Goal: Information Seeking & Learning: Learn about a topic

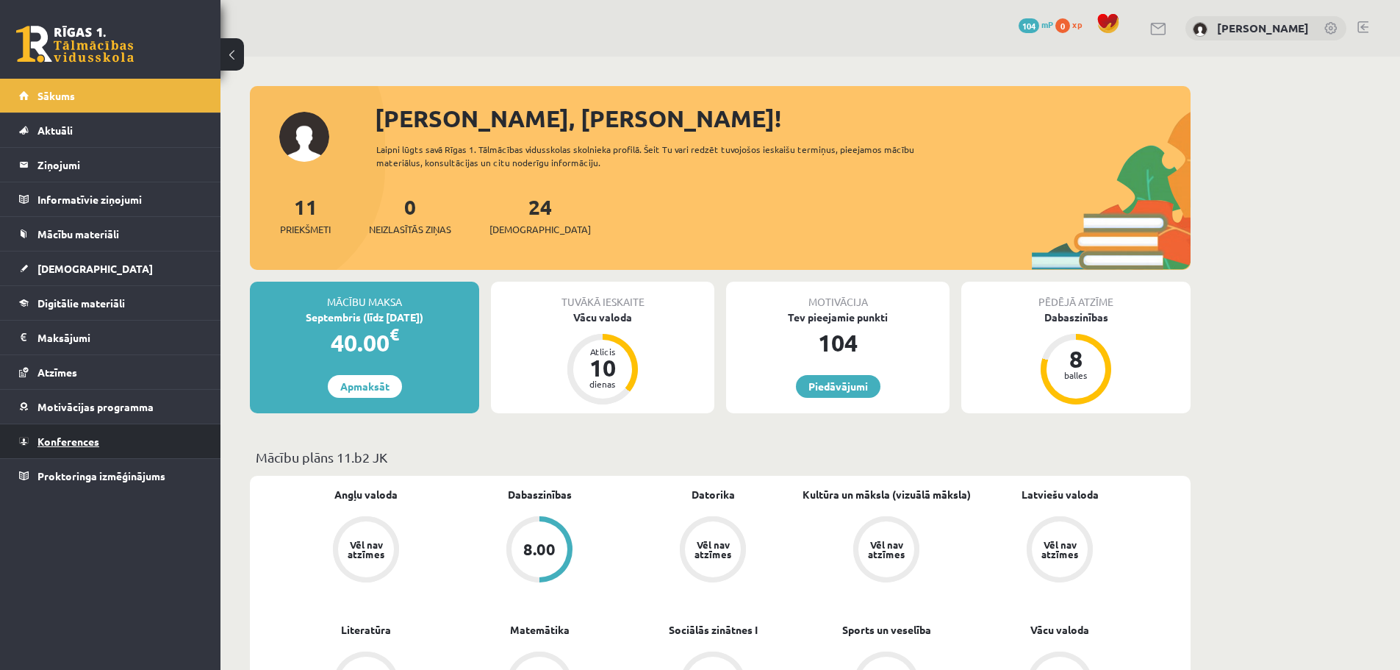
click at [99, 445] on link "Konferences" at bounding box center [110, 441] width 183 height 34
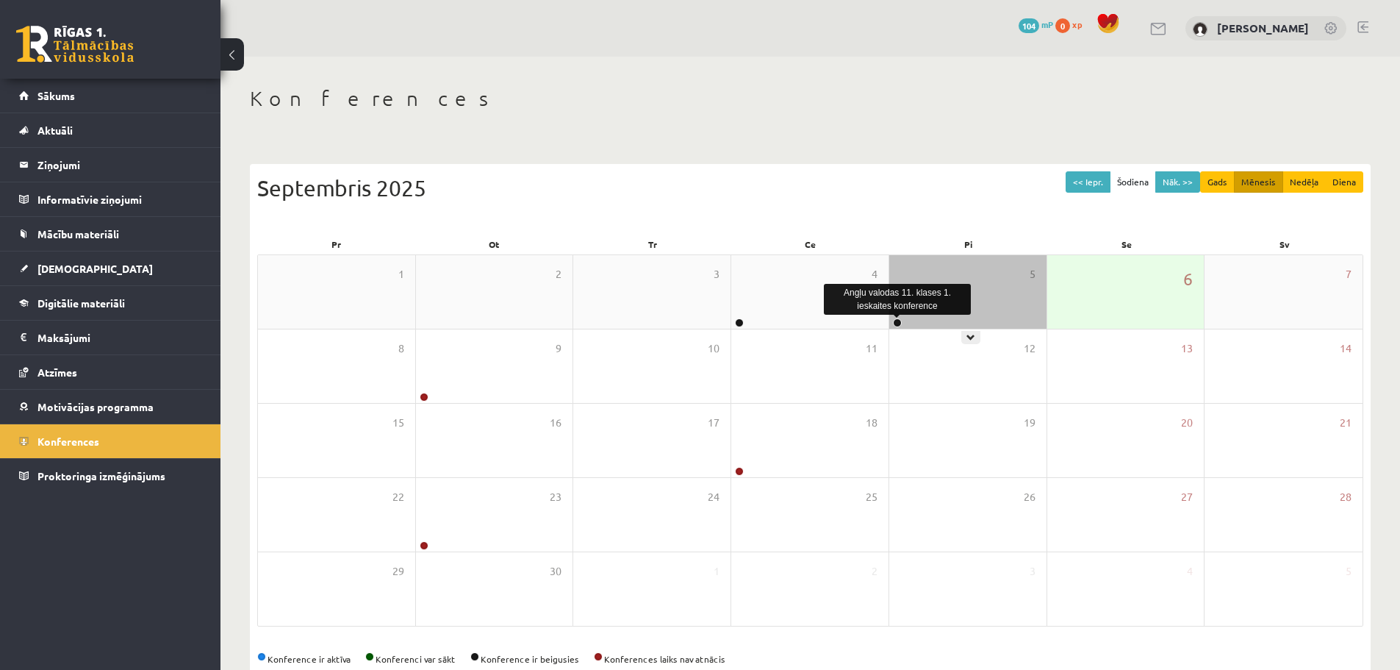
click at [895, 319] on link at bounding box center [897, 322] width 9 height 9
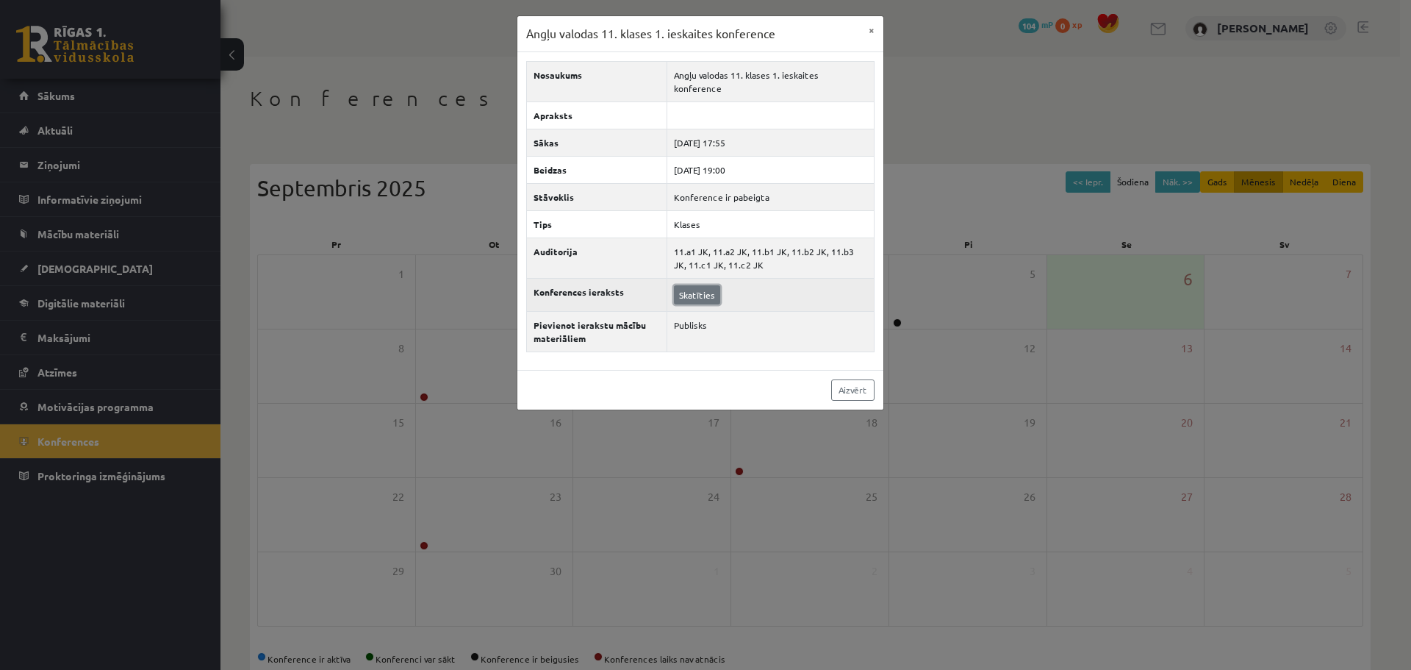
click at [707, 285] on link "Skatīties" at bounding box center [697, 294] width 46 height 19
click at [839, 379] on link "Aizvērt" at bounding box center [852, 389] width 43 height 21
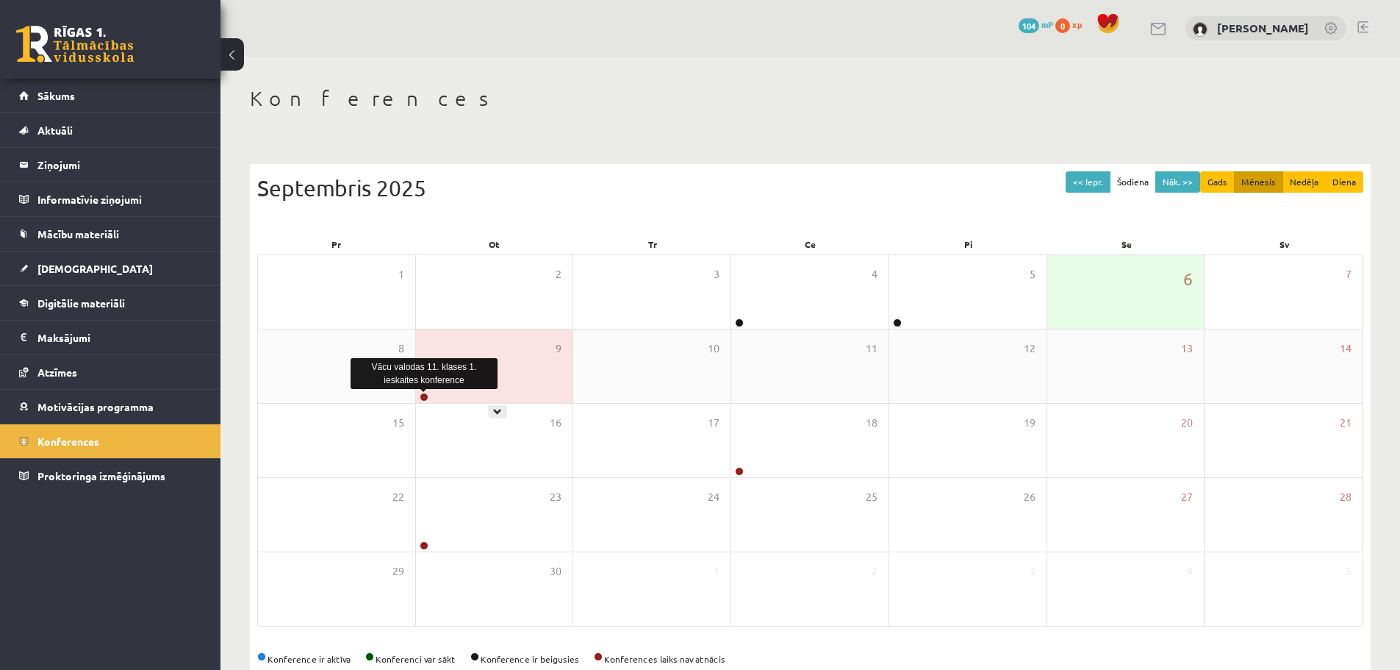
click at [425, 394] on link at bounding box center [424, 397] width 9 height 9
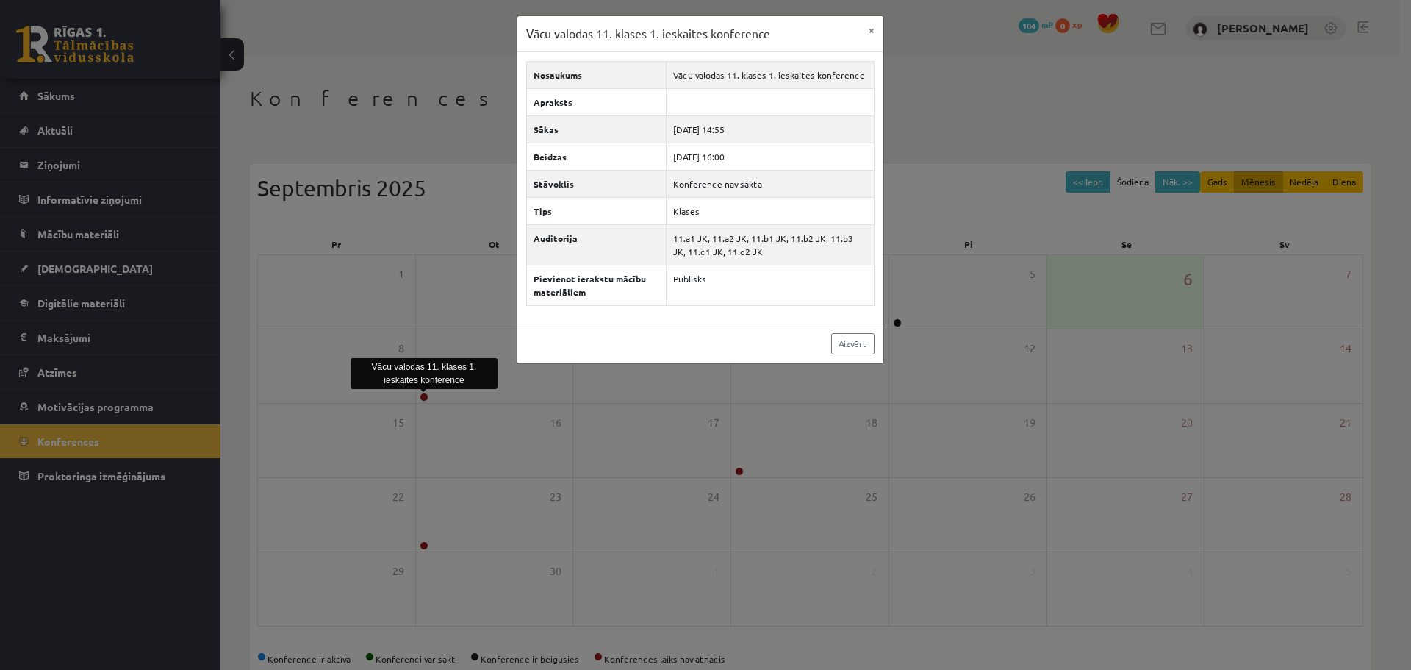
click at [529, 394] on div "Vācu valodas 11. klases 1. ieskaites konference × Nosaukums Vācu valodas 11. kl…" at bounding box center [705, 335] width 1411 height 670
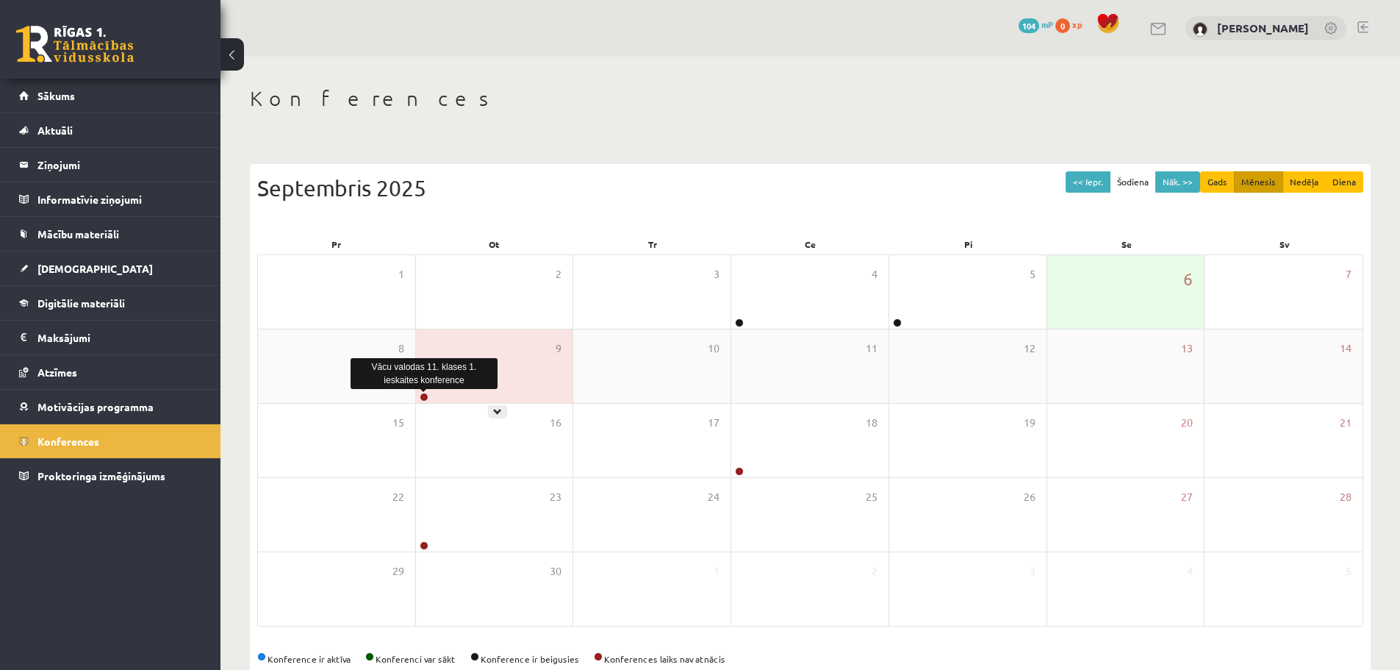
click at [424, 396] on link at bounding box center [424, 397] width 9 height 9
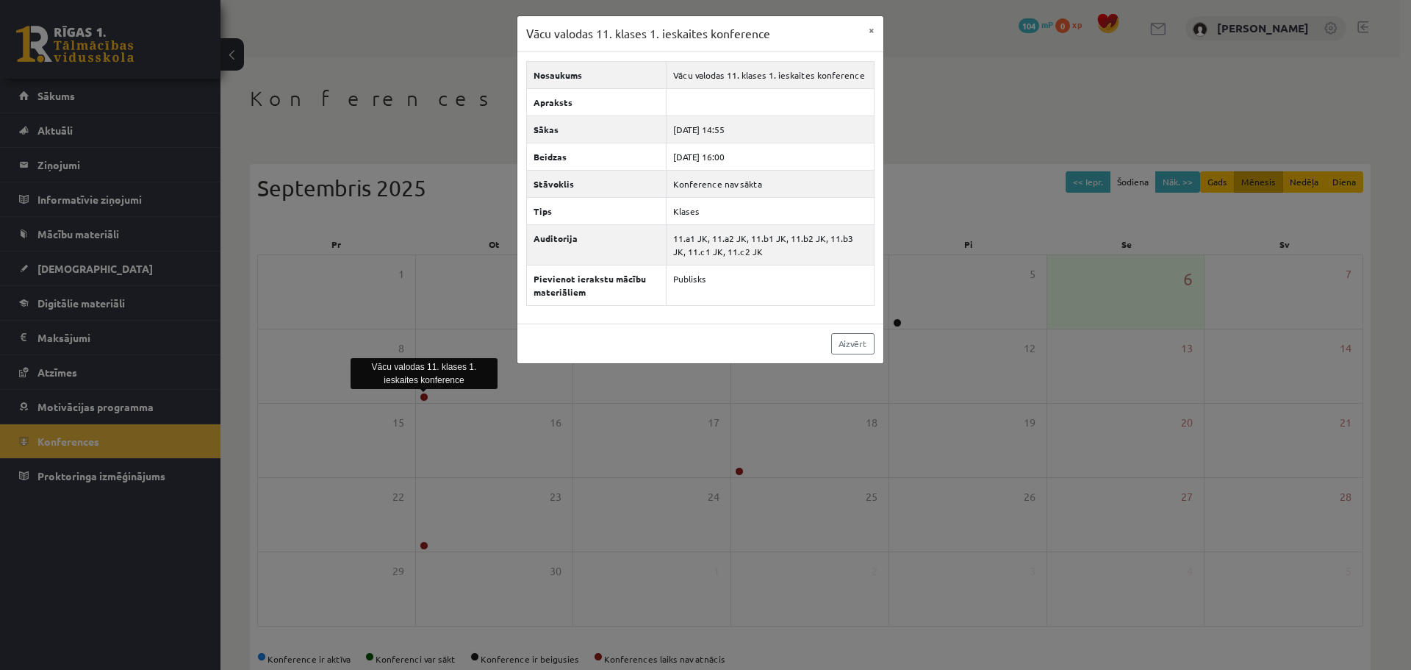
click at [415, 306] on div "Vācu valodas 11. klases 1. ieskaites konference × Nosaukums Vācu valodas 11. kl…" at bounding box center [705, 335] width 1411 height 670
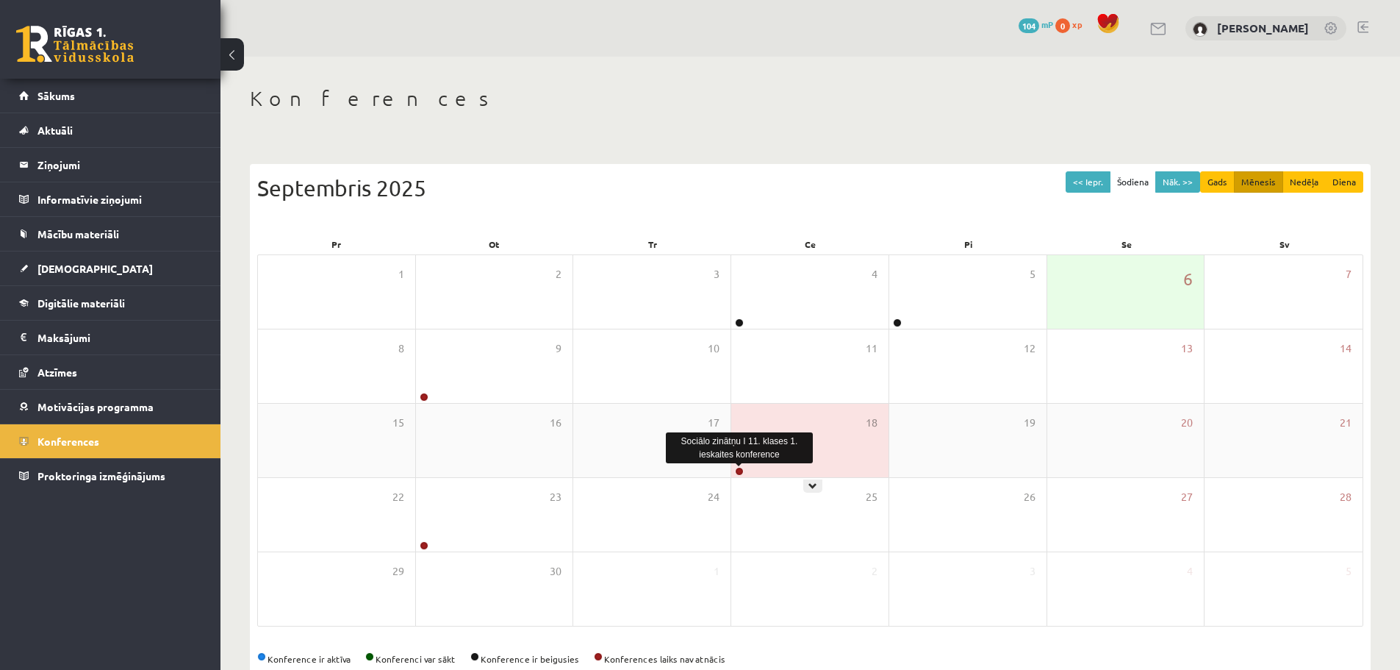
click at [737, 469] on link at bounding box center [739, 471] width 9 height 9
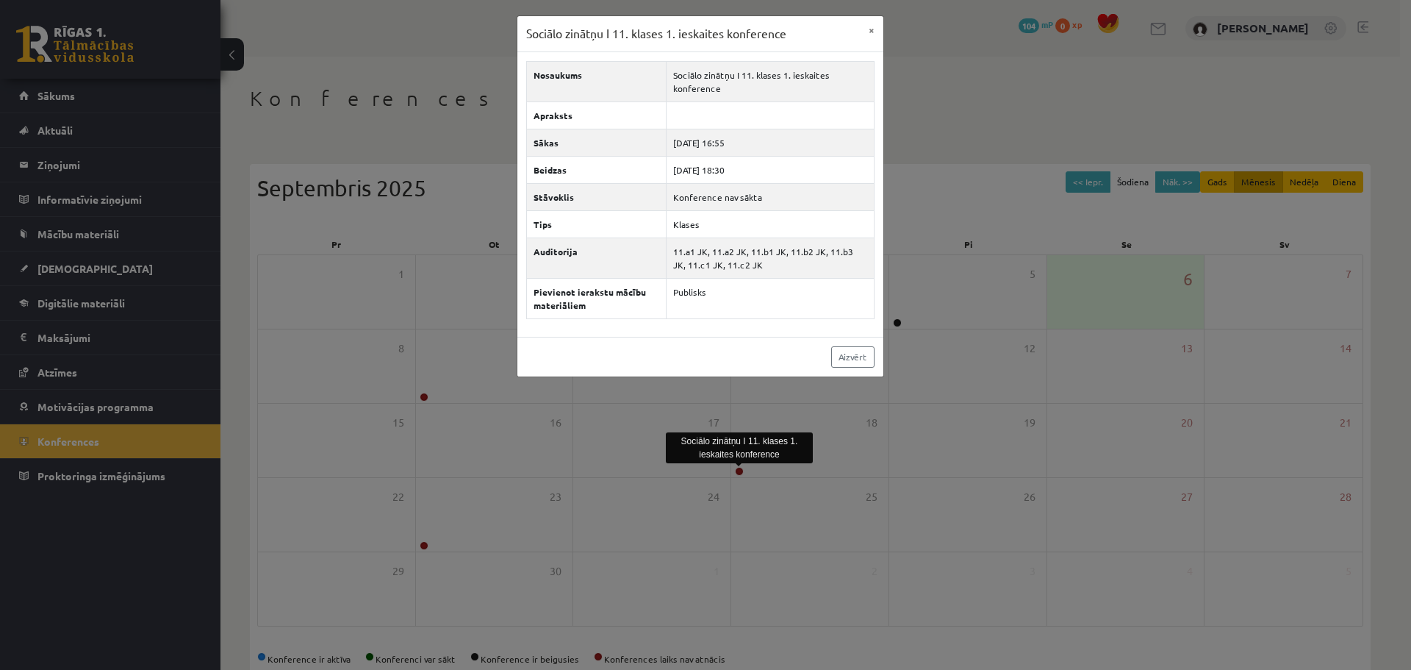
click at [658, 425] on div "Sociālo zinātņu I 11. klases 1. ieskaites konference × Nosaukums Sociālo zinātņ…" at bounding box center [705, 335] width 1411 height 670
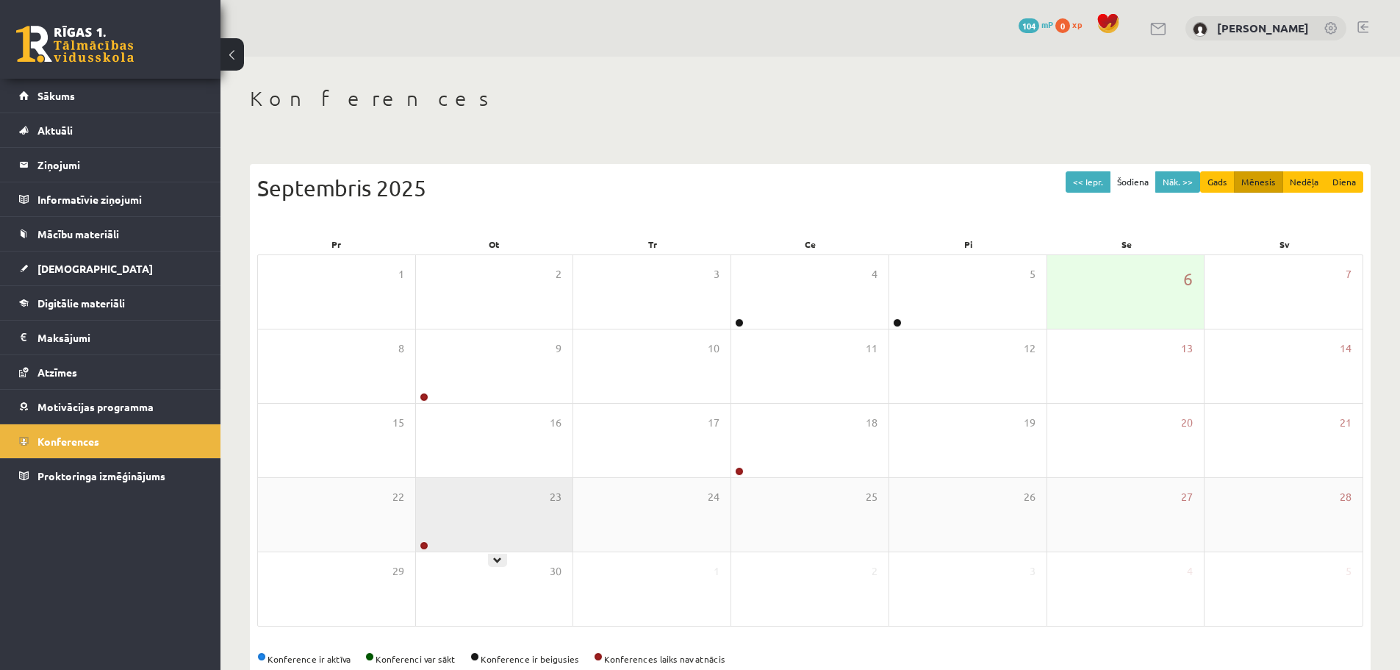
click at [429, 543] on div at bounding box center [423, 546] width 14 height 10
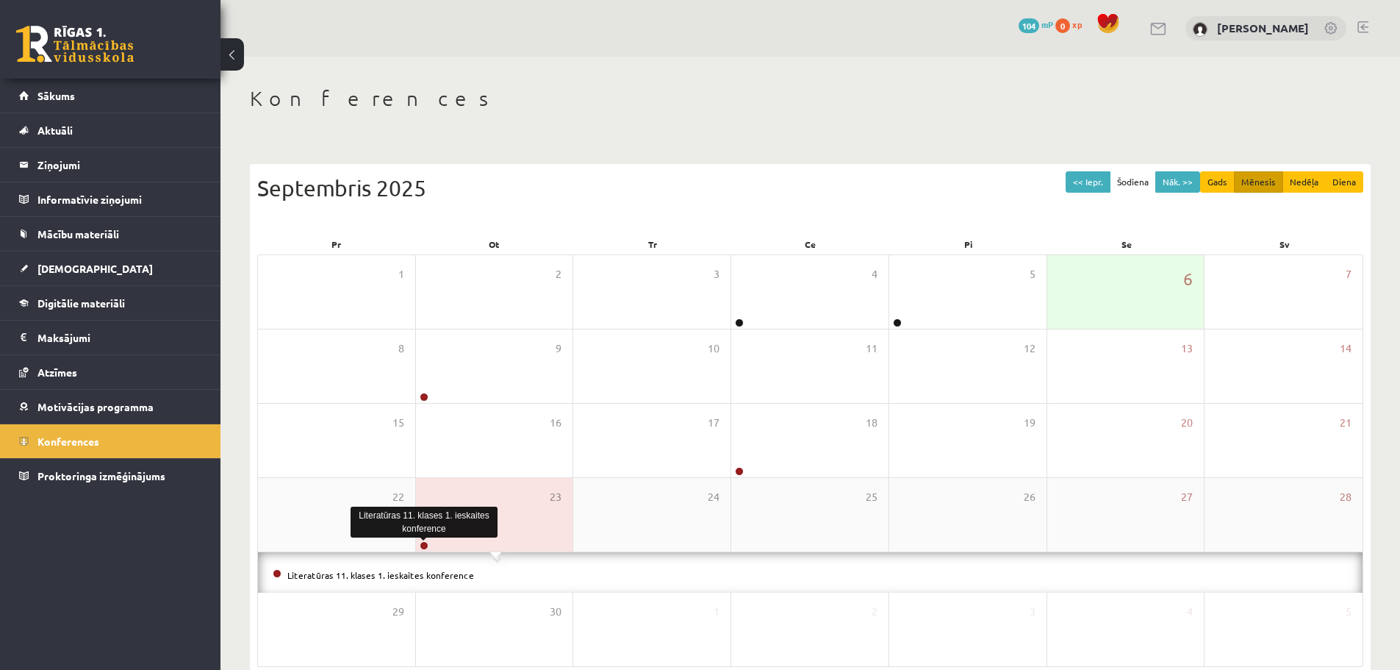
click at [423, 543] on link at bounding box center [424, 545] width 9 height 9
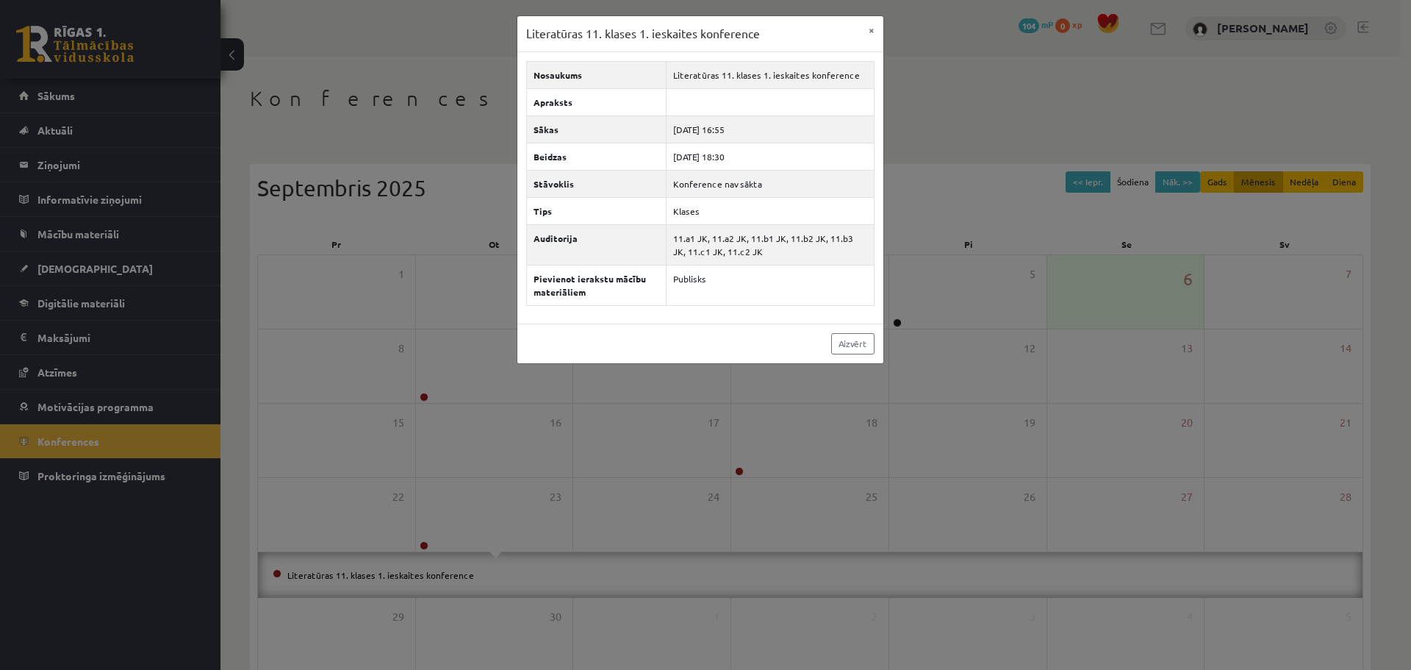
click at [438, 520] on div "Literatūras 11. klases 1. ieskaites konference" at bounding box center [424, 521] width 147 height 31
click at [462, 467] on div "Literatūras 11. klases 1. ieskaites konference × Nosaukums Literatūras 11. klas…" at bounding box center [705, 335] width 1411 height 670
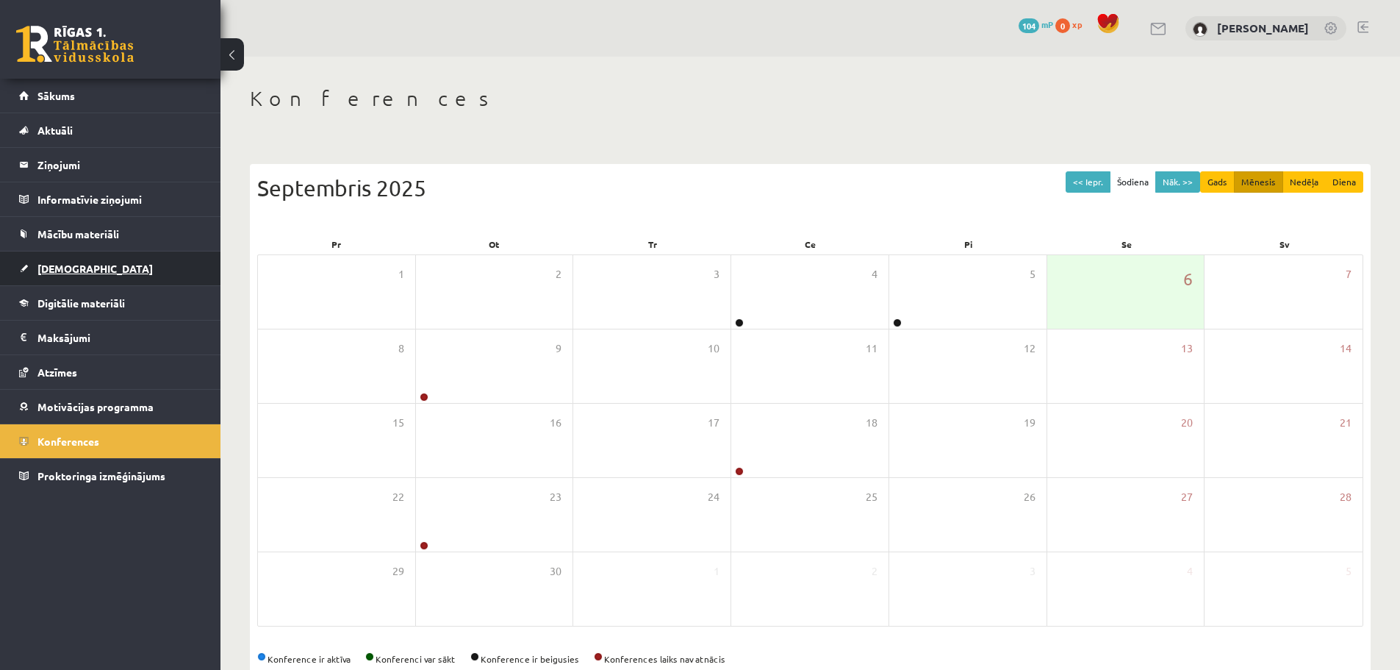
click at [87, 260] on link "[DEMOGRAPHIC_DATA]" at bounding box center [110, 268] width 183 height 34
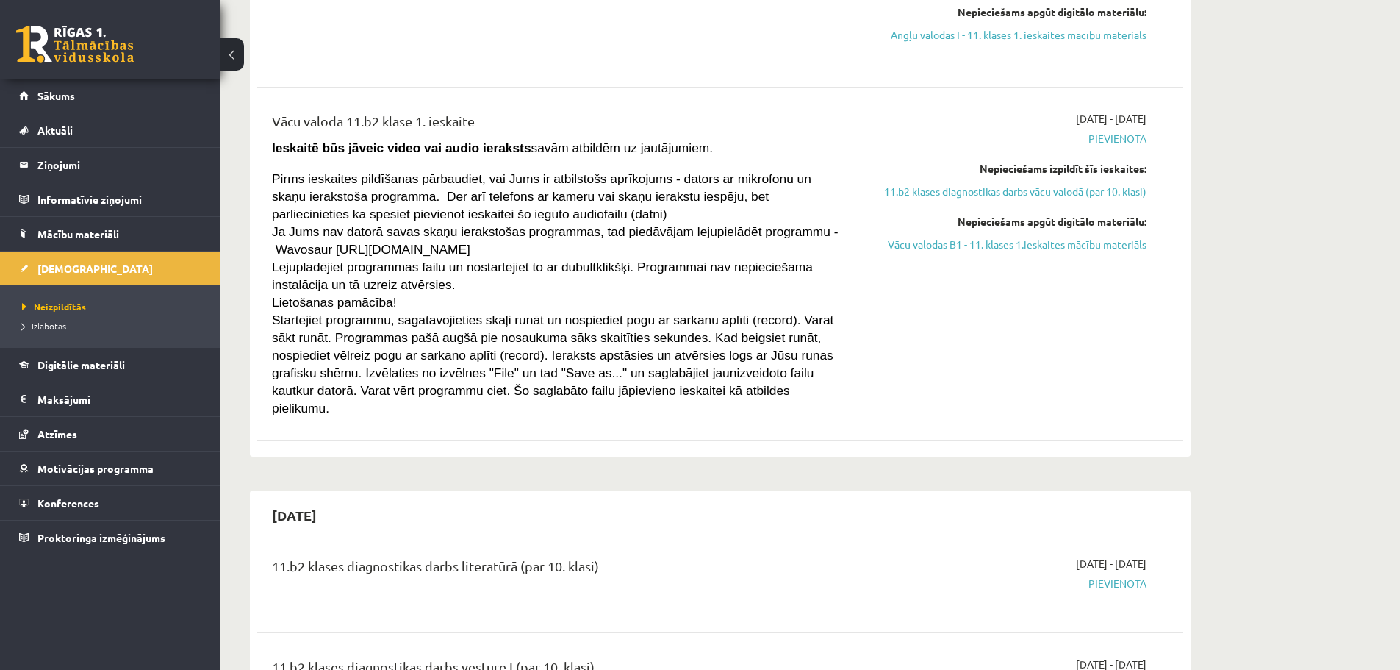
scroll to position [735, 0]
